Goal: Connect with others: Connect with others

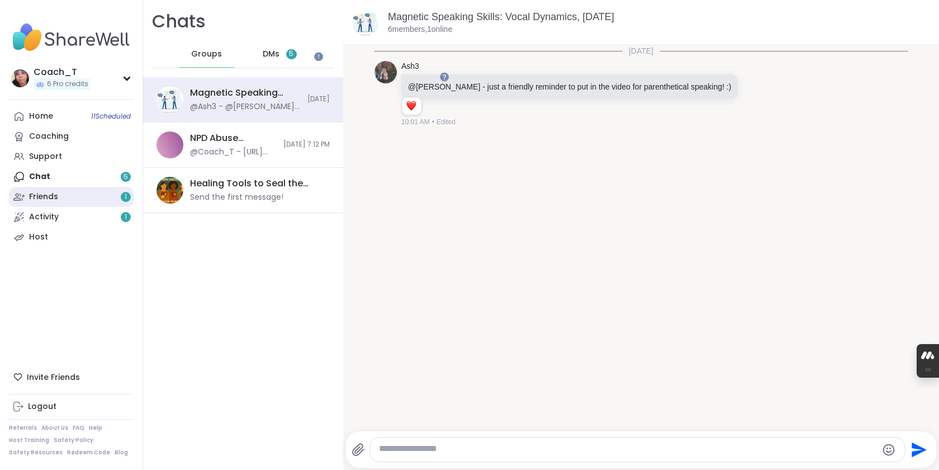
click at [110, 207] on link "Friends 1" at bounding box center [71, 197] width 125 height 20
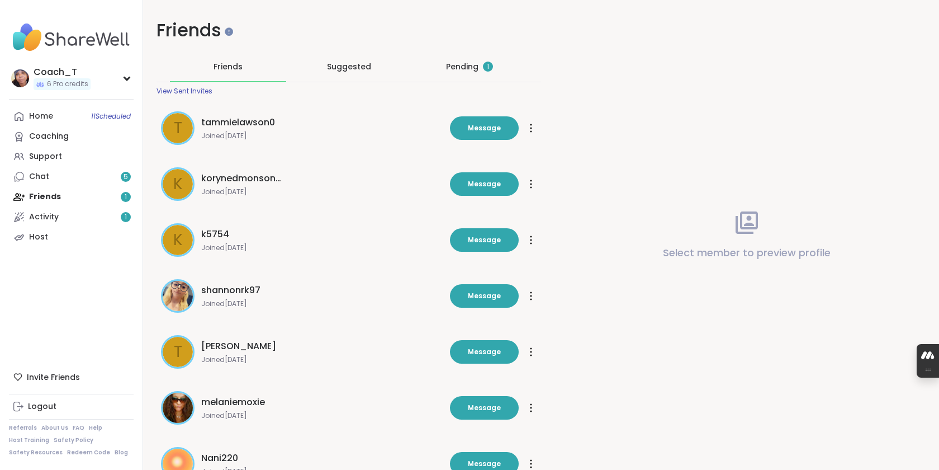
click at [486, 78] on div "Pending 1" at bounding box center [469, 66] width 116 height 29
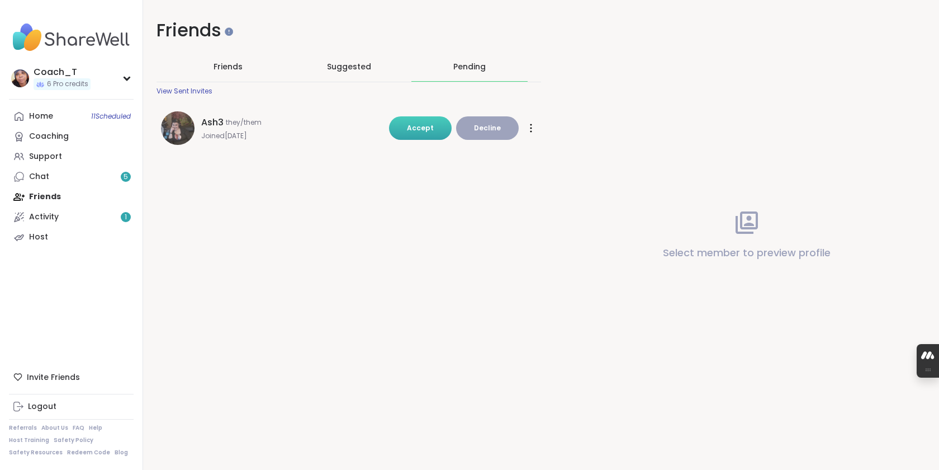
click at [417, 132] on span "Accept" at bounding box center [420, 128] width 27 height 10
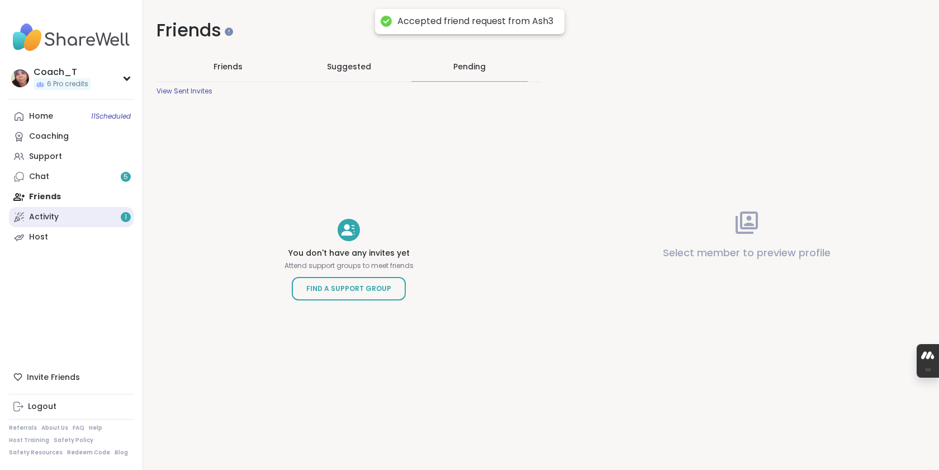
click at [100, 227] on link "Activity 1" at bounding box center [71, 217] width 125 height 20
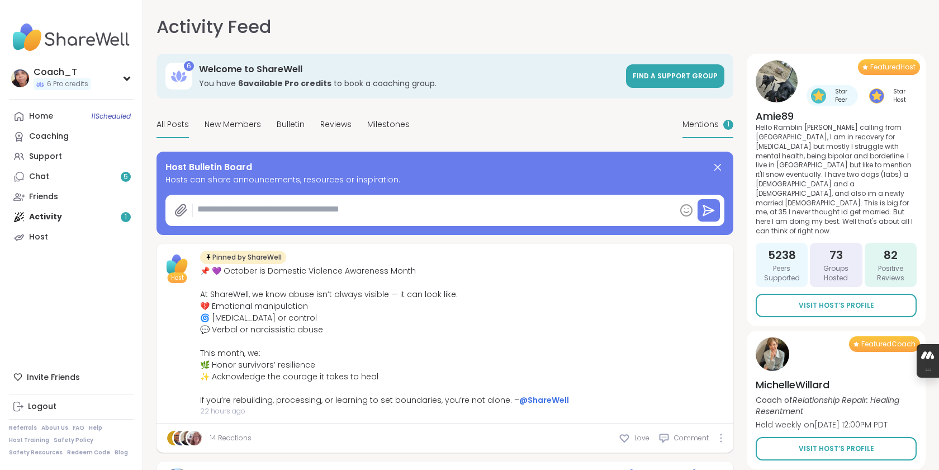
type textarea "*"
click at [697, 130] on span "Mentions" at bounding box center [701, 125] width 36 height 12
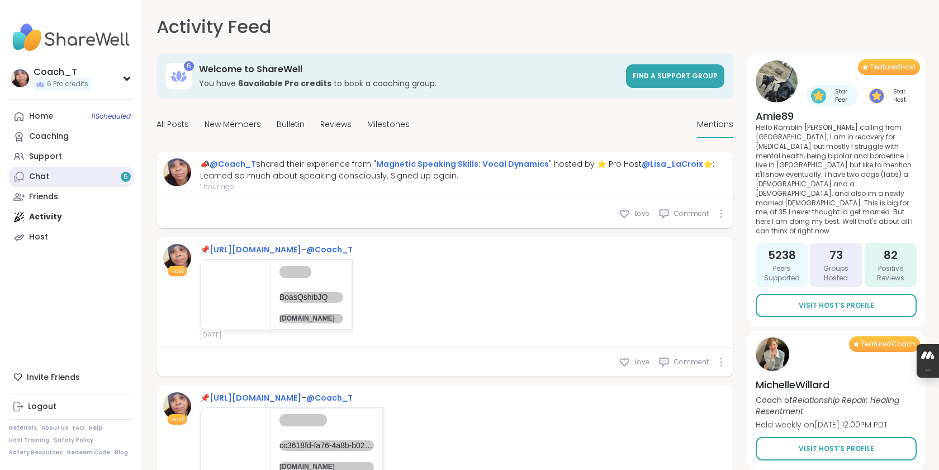
click at [97, 187] on link "Chat 5" at bounding box center [71, 177] width 125 height 20
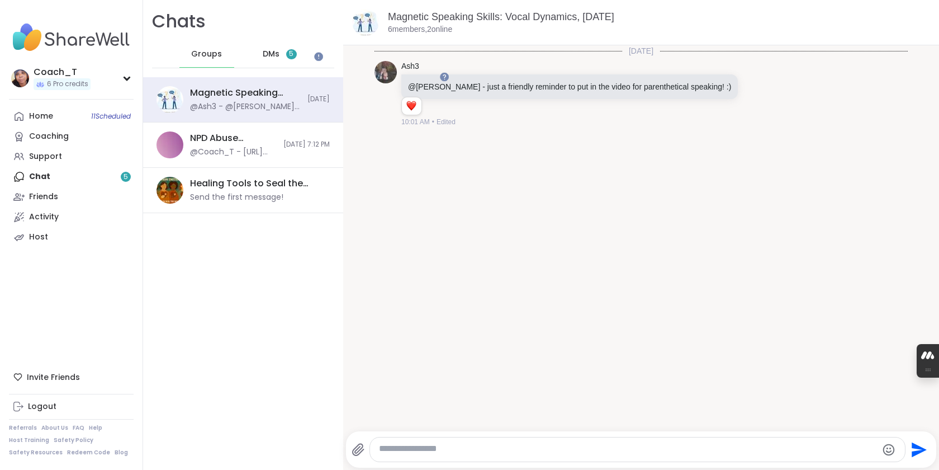
click at [280, 60] on span "DMs" at bounding box center [271, 54] width 17 height 11
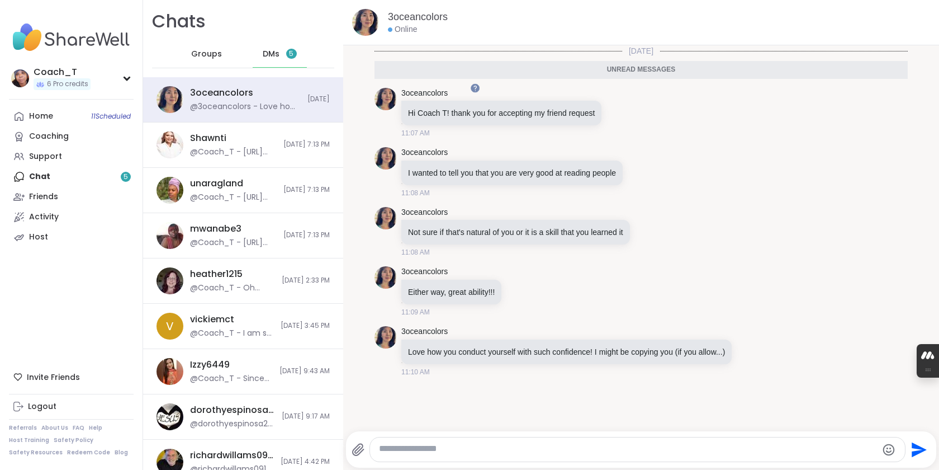
click at [467, 452] on textarea "Type your message" at bounding box center [628, 449] width 498 height 13
type textarea "*"
type textarea "**********"
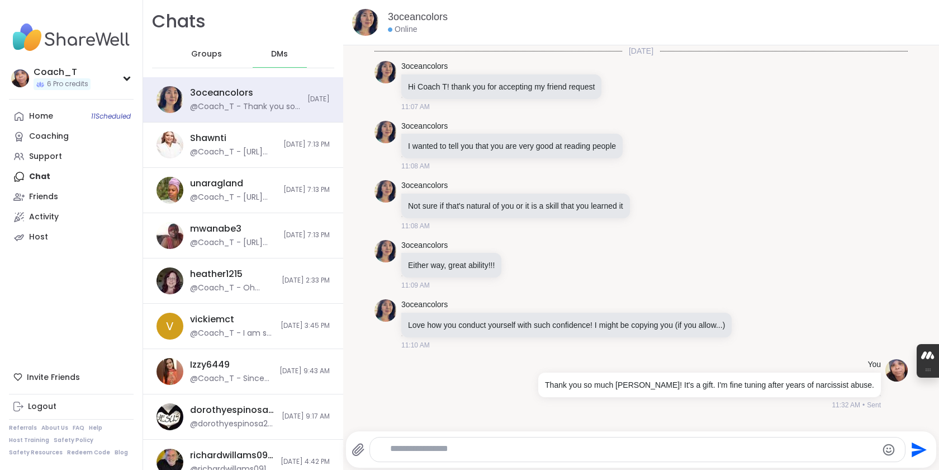
scroll to position [68, 0]
type textarea "**********"
click at [920, 447] on icon "Send" at bounding box center [918, 450] width 18 height 18
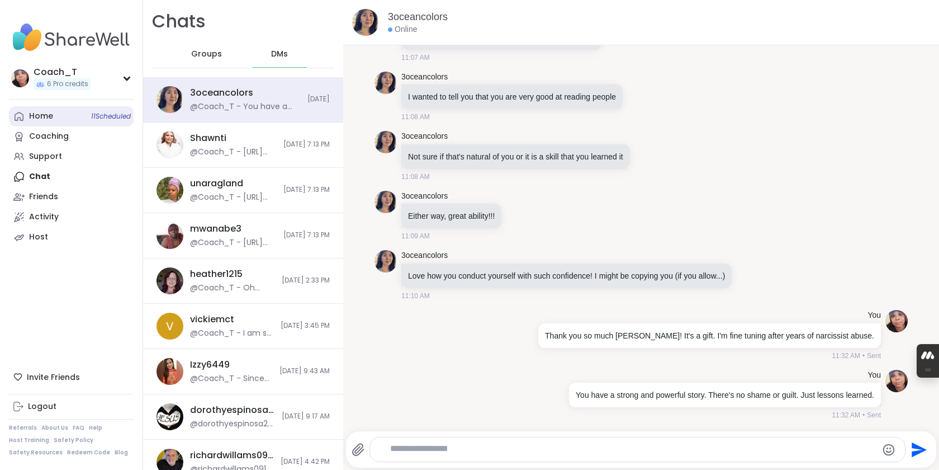
click at [93, 121] on link "Home 11 Scheduled" at bounding box center [71, 116] width 125 height 20
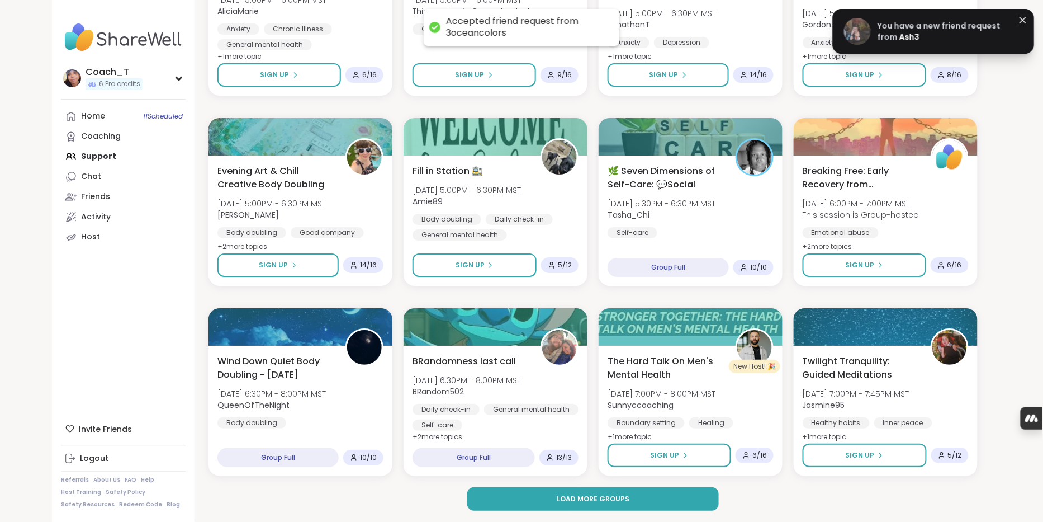
scroll to position [1462, 0]
click at [908, 39] on span "You have a new friend request from" at bounding box center [939, 31] width 123 height 22
